Goal: Information Seeking & Learning: Learn about a topic

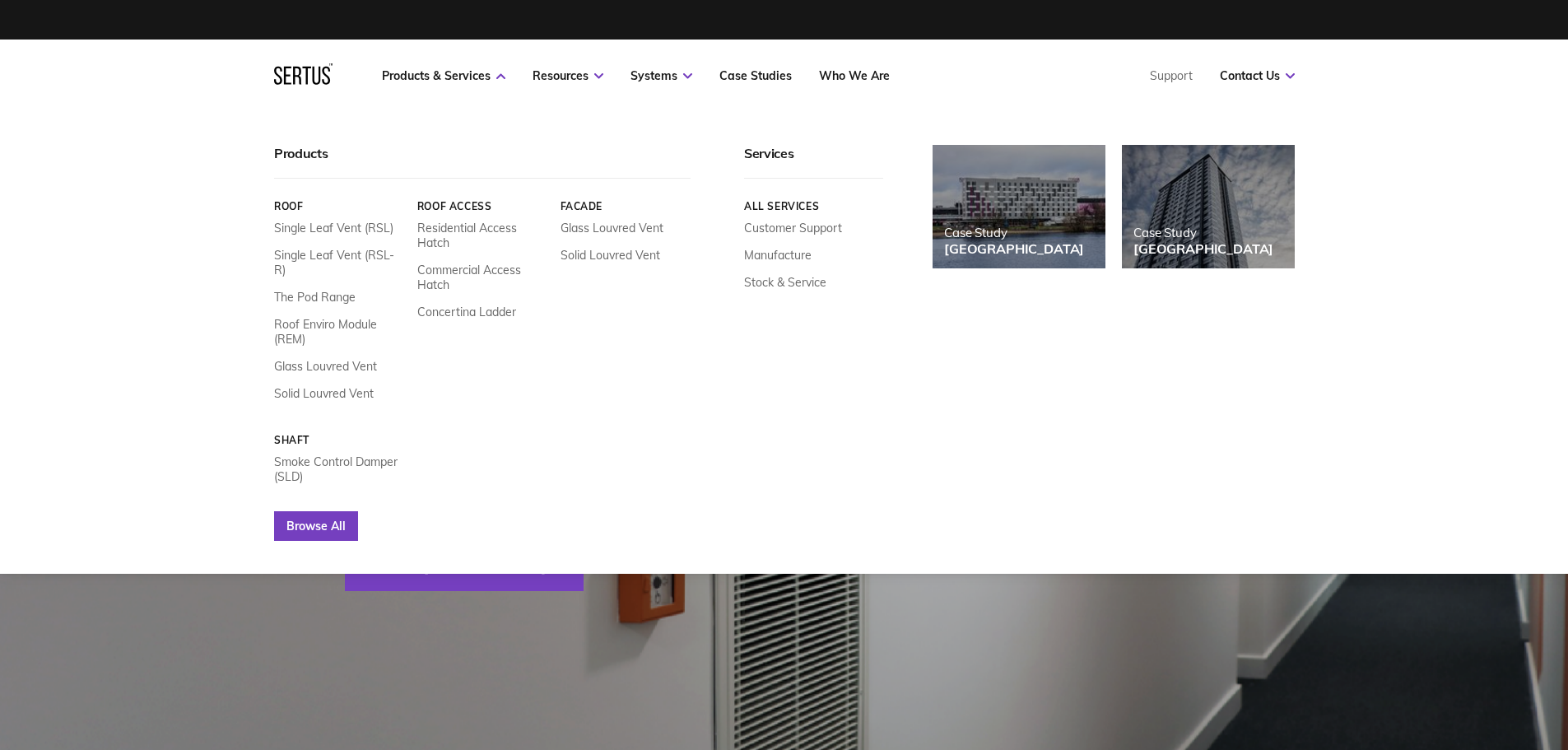
click at [290, 511] on link "Browse All" at bounding box center [316, 526] width 84 height 30
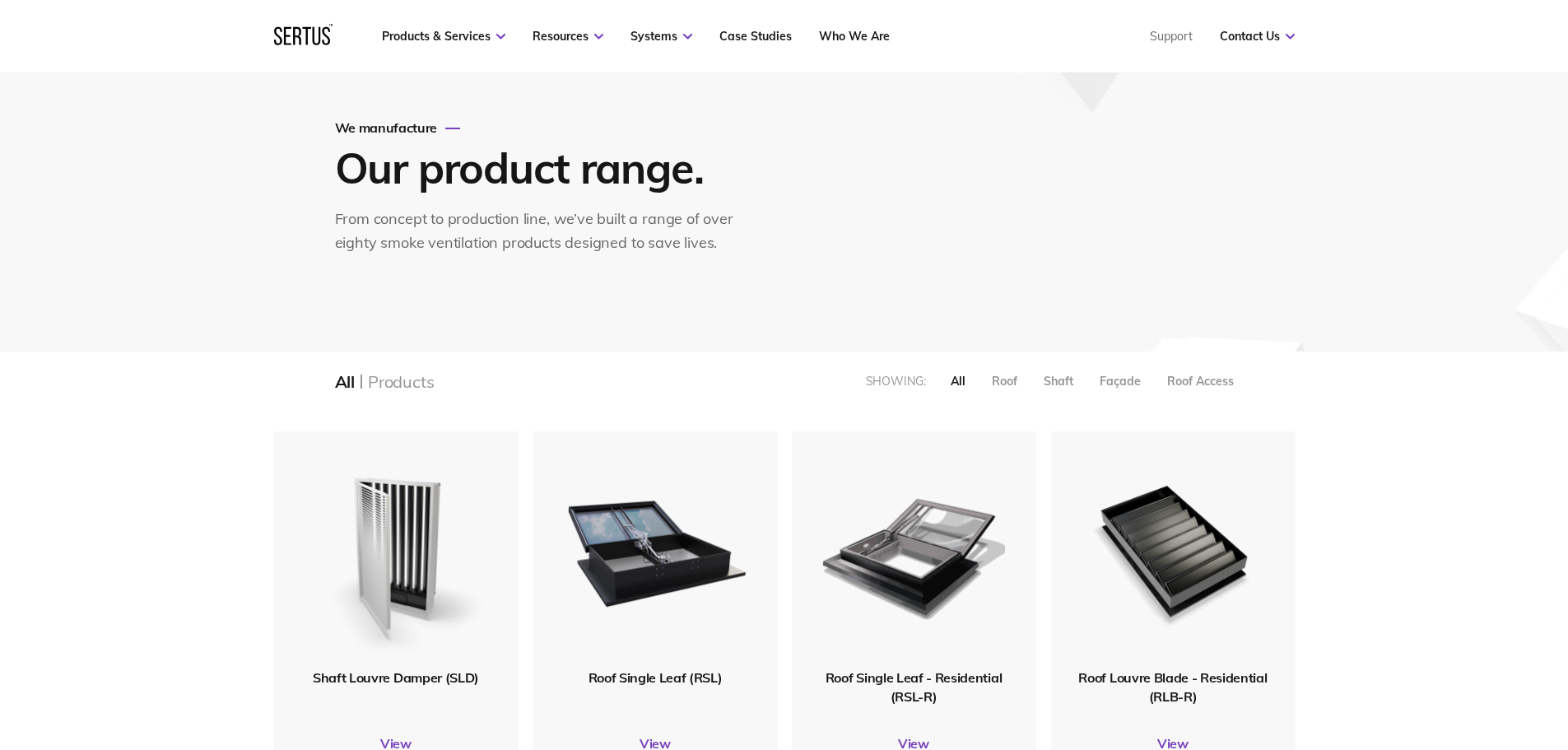
scroll to position [247, 0]
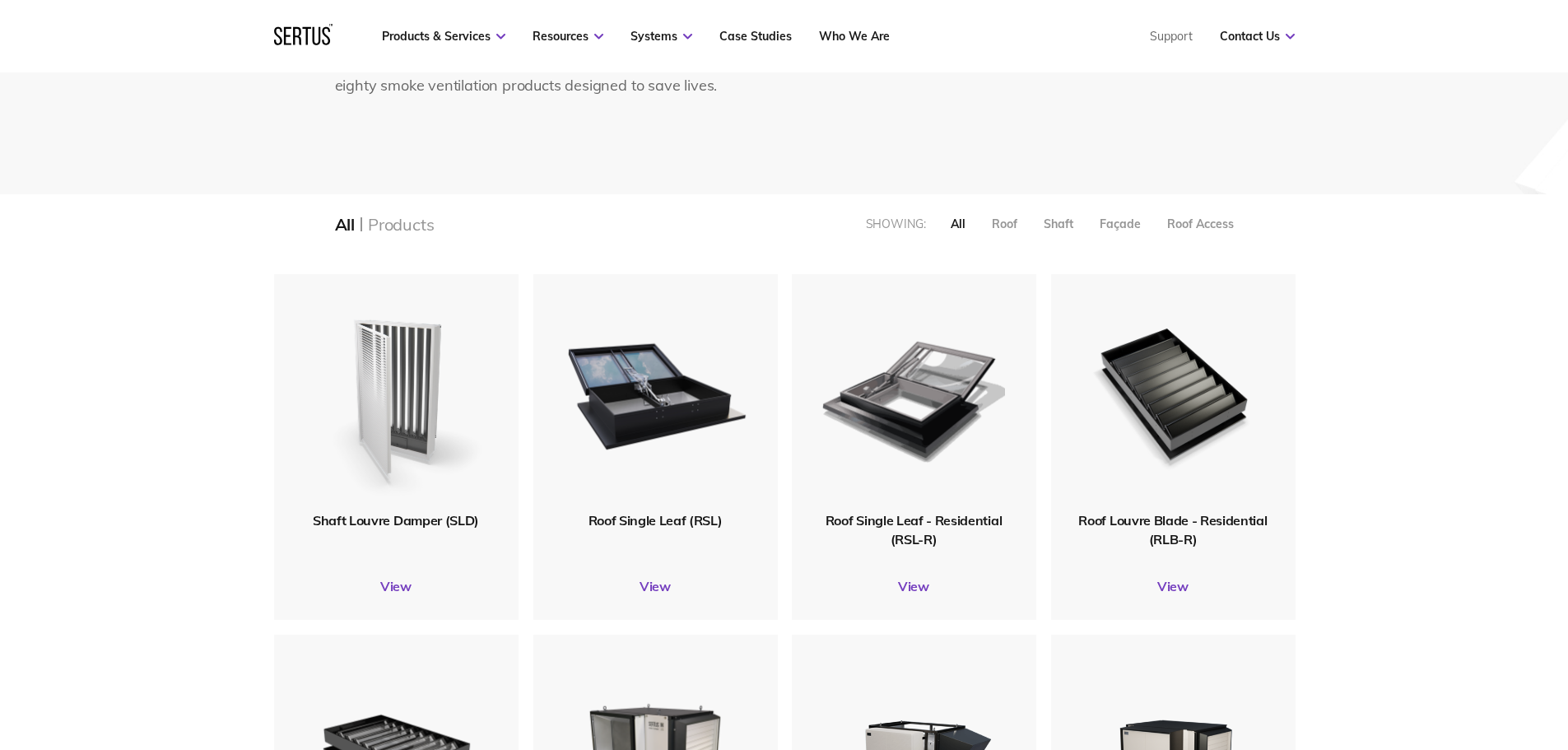
click at [424, 456] on img at bounding box center [396, 392] width 186 height 229
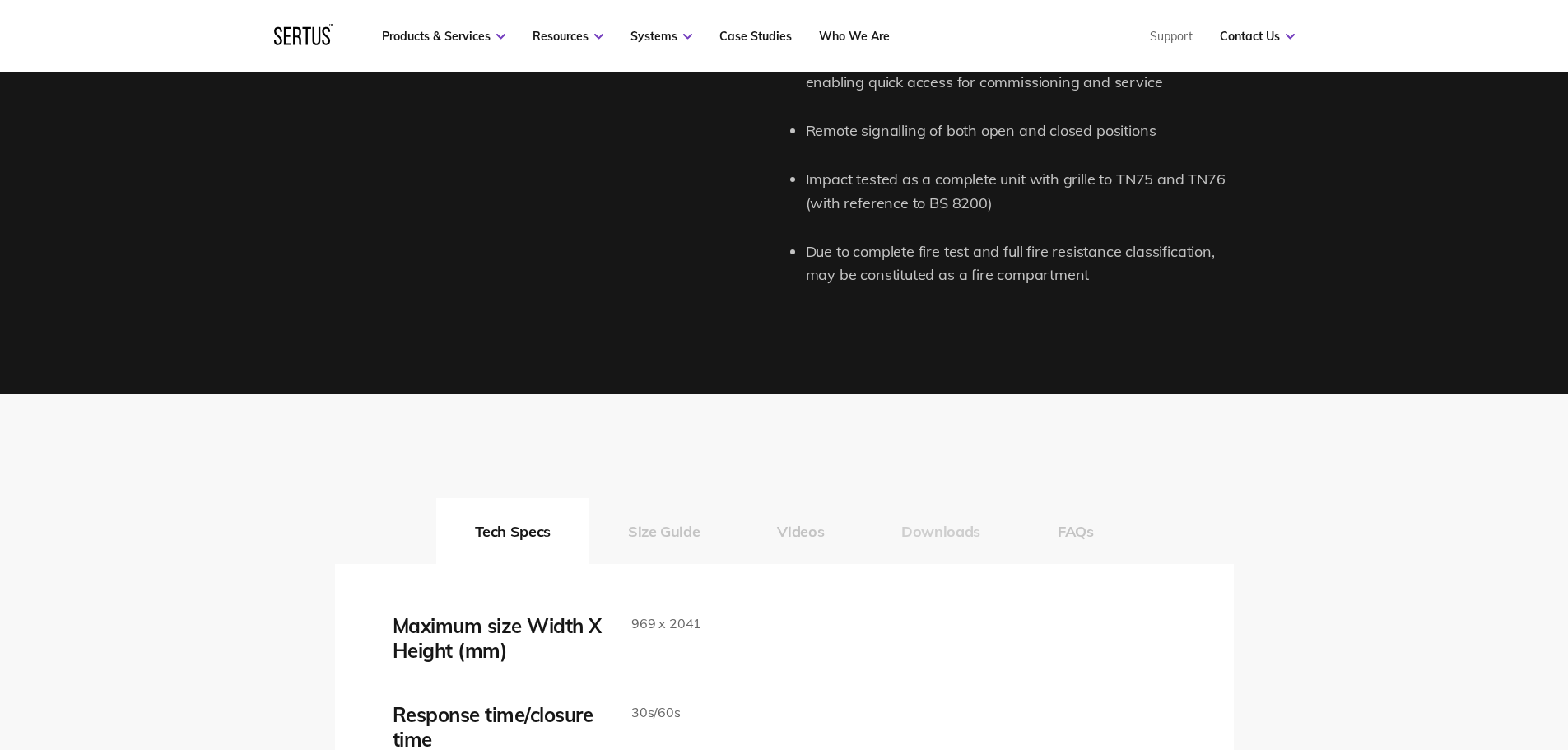
scroll to position [2633, 0]
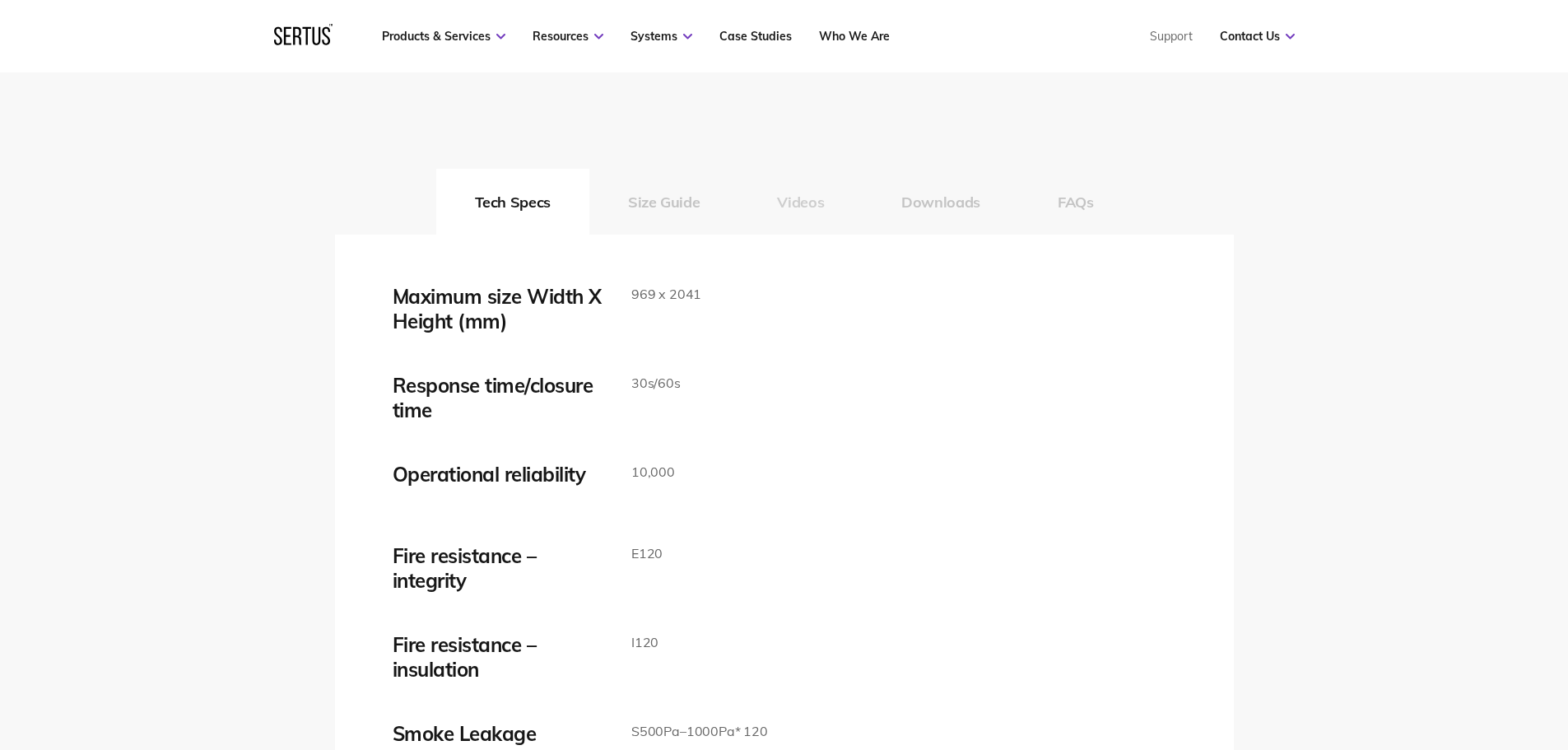
click at [804, 202] on button "Videos" at bounding box center [800, 202] width 124 height 66
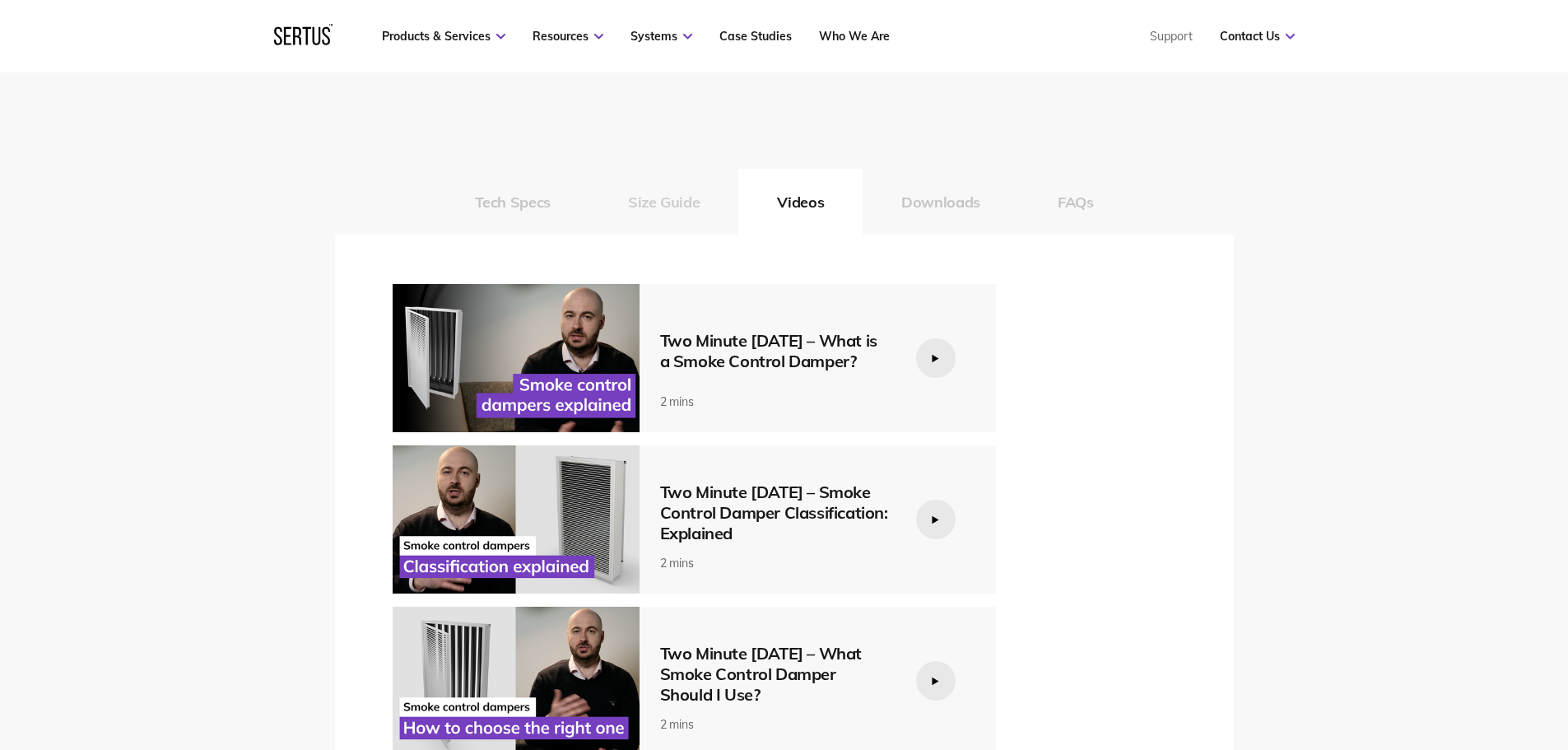
click at [684, 192] on button "Size Guide" at bounding box center [663, 202] width 149 height 66
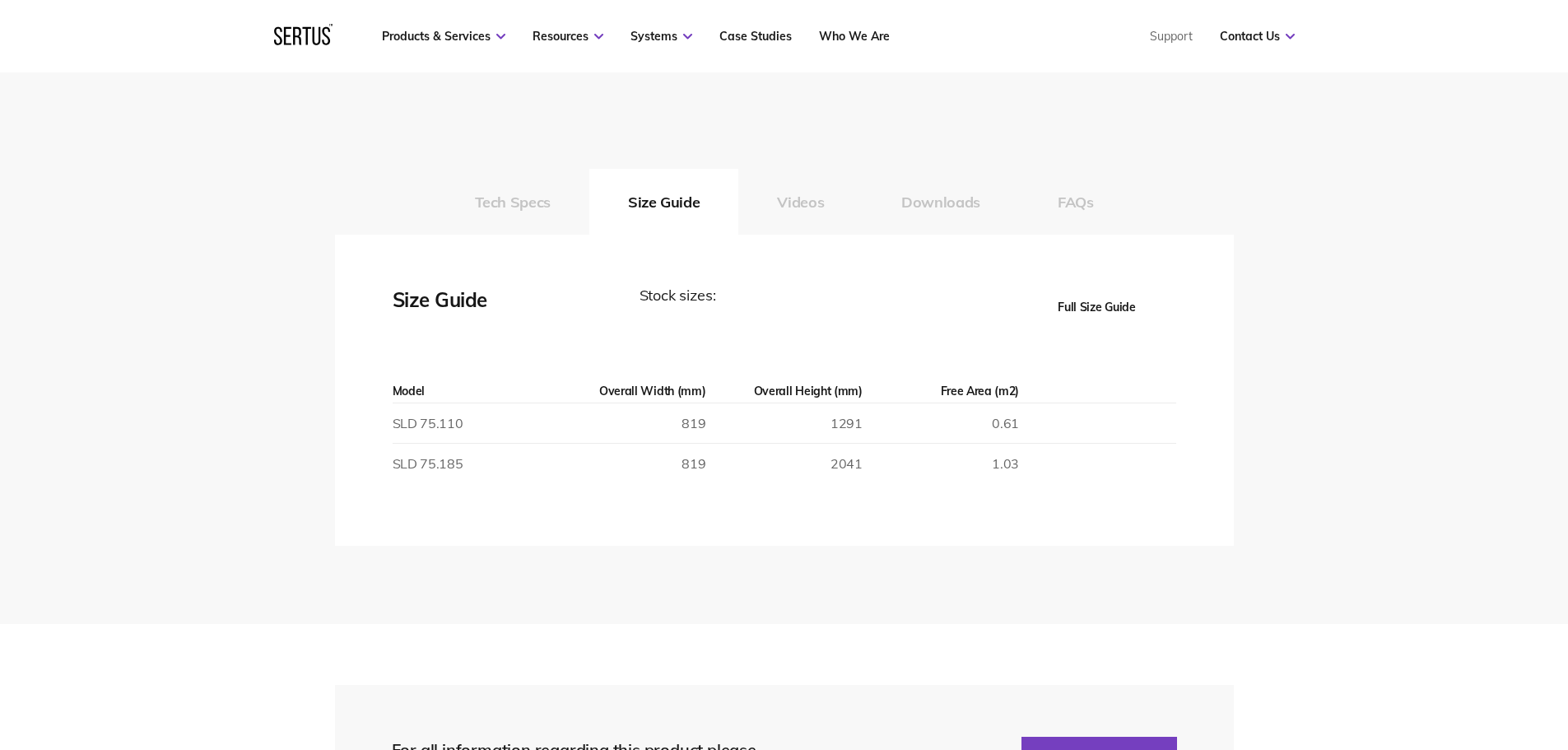
click at [1217, 230] on div "Tech Specs Size Guide Videos Downloads FAQs" at bounding box center [784, 202] width 899 height 66
